Goal: Find specific page/section: Find specific page/section

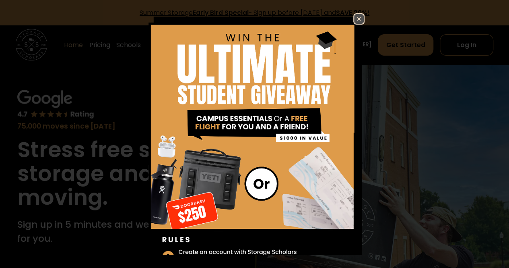
click at [354, 21] on img at bounding box center [359, 19] width 10 height 10
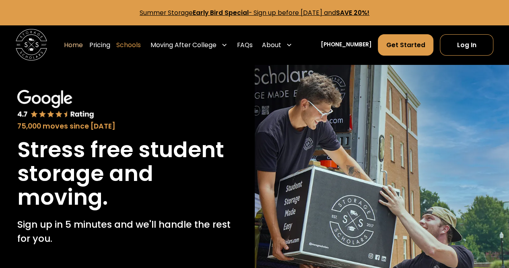
click at [141, 45] on link "Schools" at bounding box center [128, 45] width 25 height 22
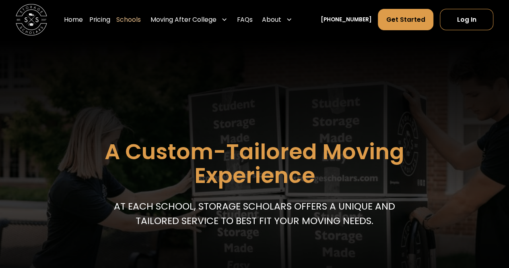
drag, startPoint x: 512, startPoint y: 265, endPoint x: 278, endPoint y: 122, distance: 274.5
click at [278, 122] on header "A Custom-Tailored Moving Experience At each school, storage scholars offers a u…" at bounding box center [254, 169] width 509 height 261
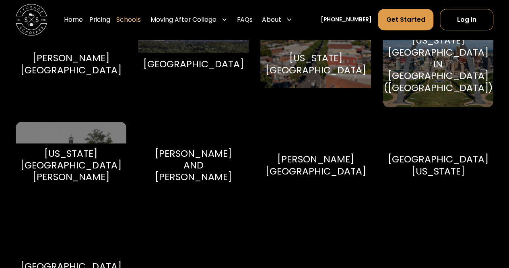
scroll to position [4816, 0]
